Goal: Task Accomplishment & Management: Complete application form

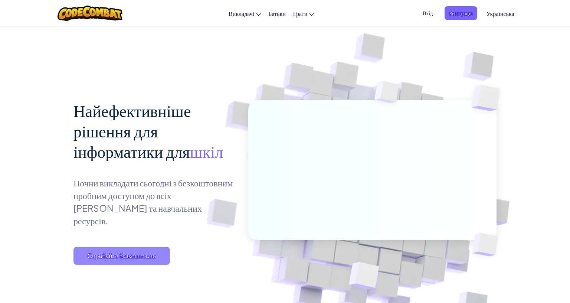
click at [161, 247] on span "Спробуйте безкоштовно" at bounding box center [122, 256] width 97 height 18
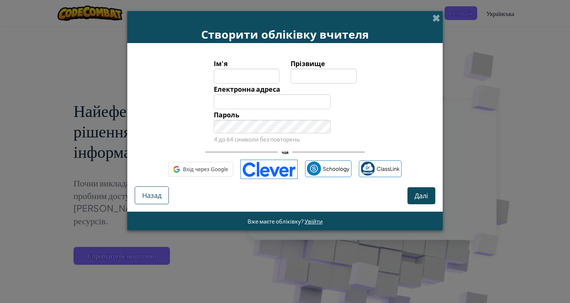
click at [232, 69] on input "Ім'я" at bounding box center [247, 76] width 66 height 15
type input "[PERSON_NAME]"
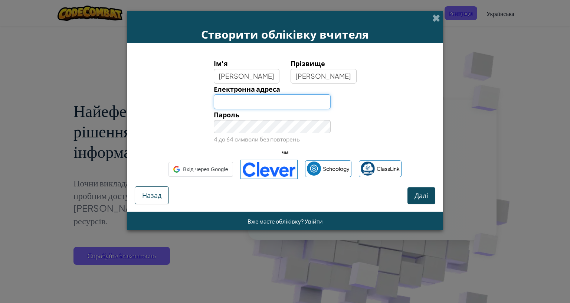
click at [251, 94] on input "Електронна адреса" at bounding box center [272, 101] width 117 height 15
type input "[EMAIL_ADDRESS][DOMAIN_NAME]"
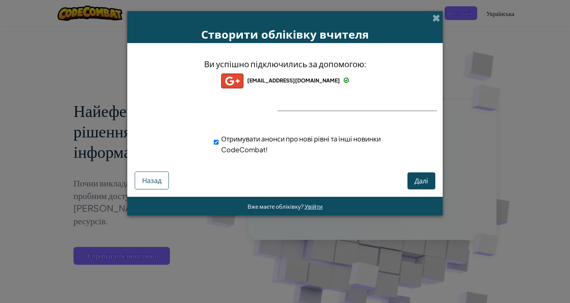
click at [292, 133] on div "Отримувати анонси про нові рівні та інші новинки CodeCombat!" at bounding box center [298, 144] width 169 height 22
click at [291, 134] on span "Отримувати анонси про нові рівні та інші новинки CodeCombat!" at bounding box center [301, 143] width 160 height 19
click at [219, 135] on input "Отримувати анонси про нові рівні та інші новинки CodeCombat!" at bounding box center [216, 142] width 5 height 15
checkbox input "false"
click at [411, 172] on button "Далі" at bounding box center [422, 180] width 28 height 17
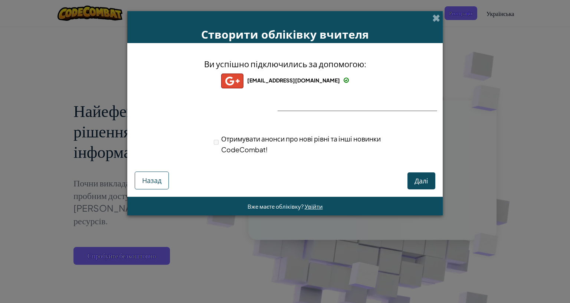
select select "[GEOGRAPHIC_DATA]"
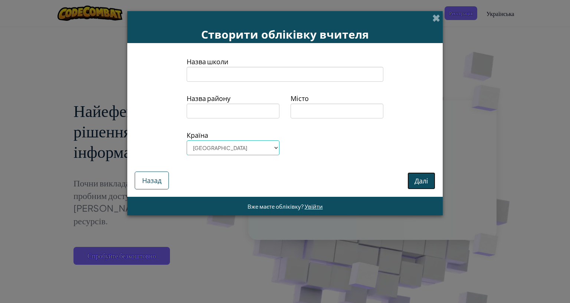
drag, startPoint x: 423, startPoint y: 169, endPoint x: 394, endPoint y: 136, distance: 44.2
click at [394, 136] on div "Назва школи Назва району Місто [GEOGRAPHIC_DATA] [GEOGRAPHIC_DATA] [GEOGRAPHIC_…" at bounding box center [285, 120] width 316 height 154
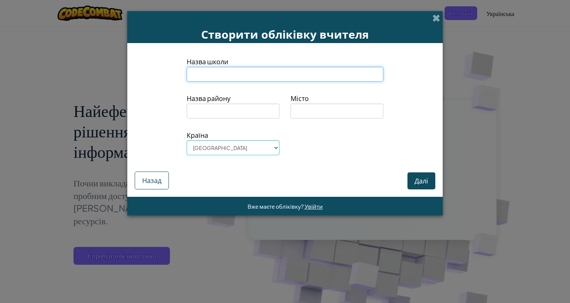
click at [268, 67] on input at bounding box center [285, 74] width 197 height 15
type input "Тальне"
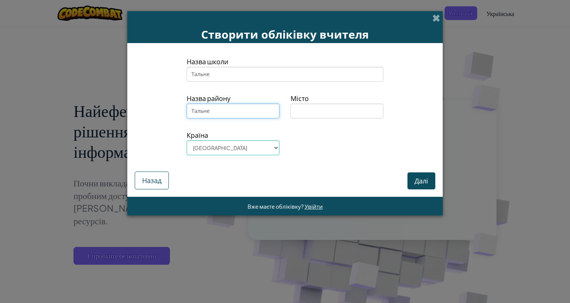
type input "Тальне"
click at [433, 175] on button "Далі" at bounding box center [422, 180] width 28 height 17
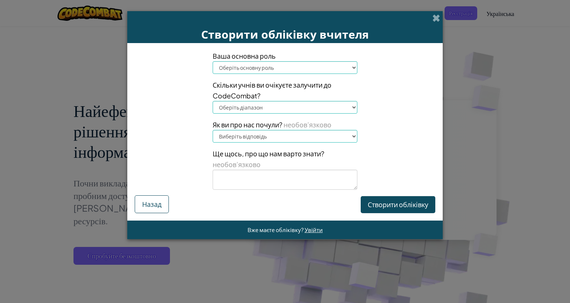
click at [273, 61] on select "Оберіть основну роль Директор Батьки Координатор технологій Вчитель Спеціаліст/…" at bounding box center [285, 67] width 145 height 13
select select "Teacher"
click at [213, 61] on select "Оберіть основну роль Директор Батьки Координатор технологій Вчитель Спеціаліст/…" at bounding box center [285, 67] width 145 height 13
click at [260, 101] on select "Оберіть діапазон 1-10 11-50 [PHONE_NUMBER] [PHONE_NUMBER] 1000+" at bounding box center [285, 107] width 145 height 13
select select "1-10"
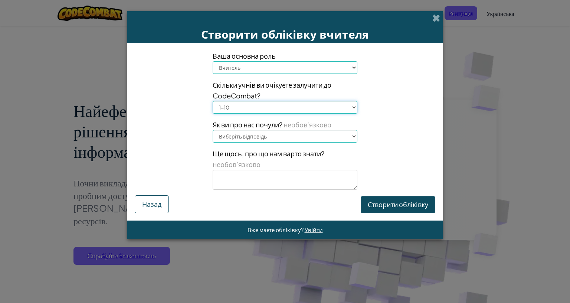
click at [213, 101] on select "Оберіть діапазон 1-10 11-50 [PHONE_NUMBER] [PHONE_NUMBER] 1000+" at bounding box center [285, 107] width 145 height 13
click at [248, 130] on select "Виберіть відповідь [PERSON_NAME] (наприклад, ISTE) [DOMAIN_NAME][URL] of Code В…" at bounding box center [285, 136] width 145 height 13
select select "Conference (e.g. ISTE)"
click at [213, 130] on select "Виберіть відповідь [PERSON_NAME] (наприклад, ISTE) [DOMAIN_NAME][URL] of Code В…" at bounding box center [285, 136] width 145 height 13
click at [398, 196] on button "Створити обліківку" at bounding box center [398, 204] width 75 height 17
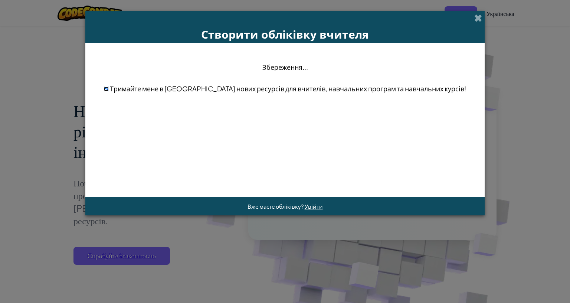
click at [109, 87] on input "checkbox" at bounding box center [106, 89] width 5 height 5
checkbox input "false"
